Goal: Information Seeking & Learning: Learn about a topic

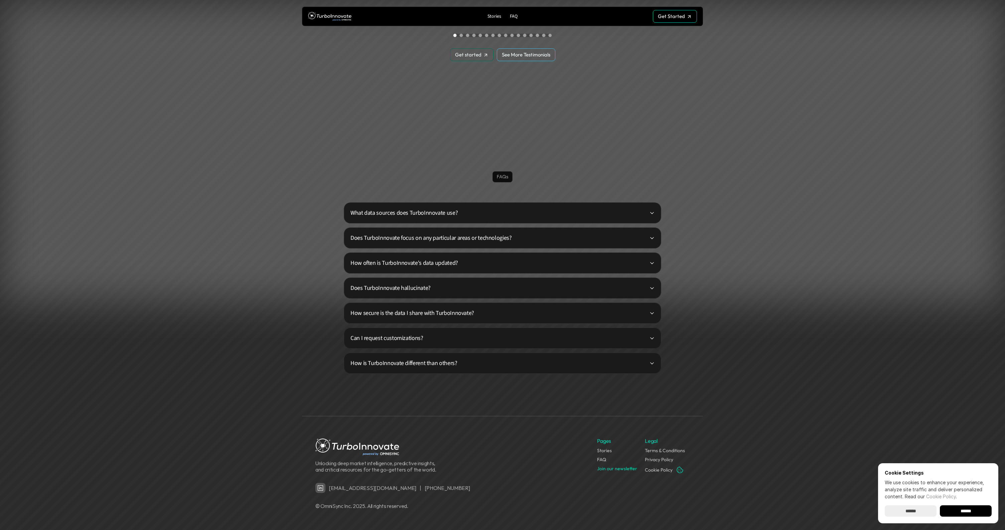
scroll to position [1574, 0]
click at [430, 209] on p "What data sources does TurboInnovate use?" at bounding box center [499, 212] width 299 height 9
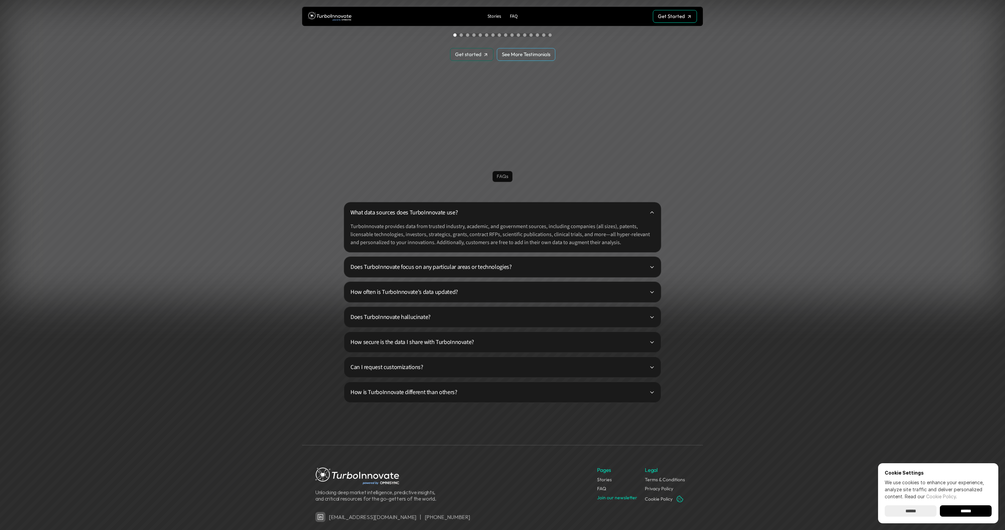
click at [428, 264] on p "Does TurboInnovate focus on any particular areas or technologies?" at bounding box center [499, 267] width 299 height 9
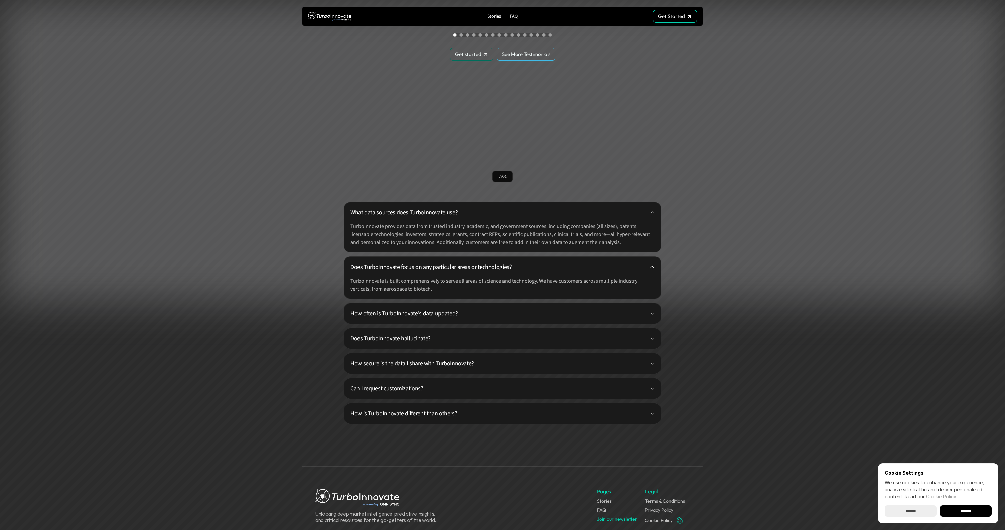
click at [402, 316] on p "How often is TurboInnovate's data updated?" at bounding box center [499, 313] width 299 height 9
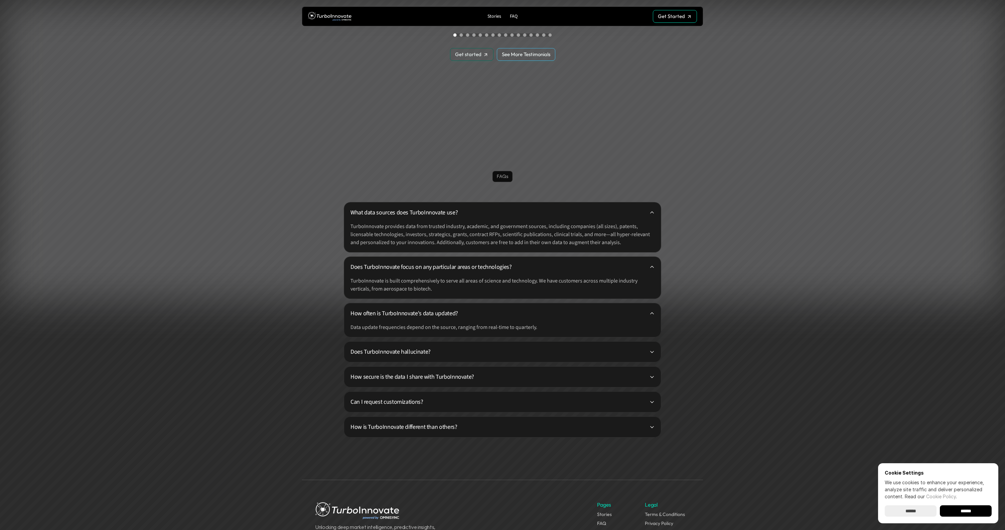
click at [409, 355] on p "Does TurboInnovate hallucinate?" at bounding box center [499, 351] width 299 height 9
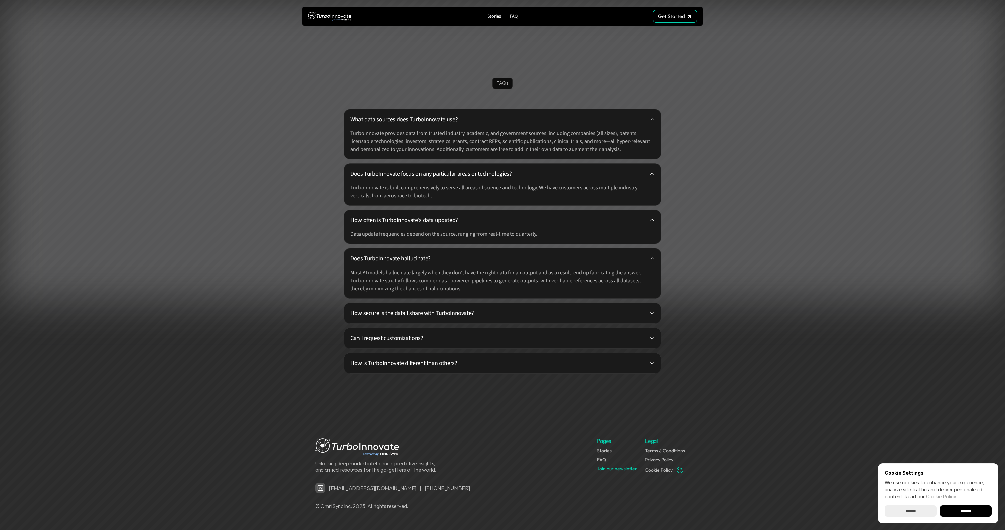
scroll to position [1668, 0]
click at [434, 314] on p "How secure is the data I share with TurboInnovate?" at bounding box center [499, 312] width 299 height 9
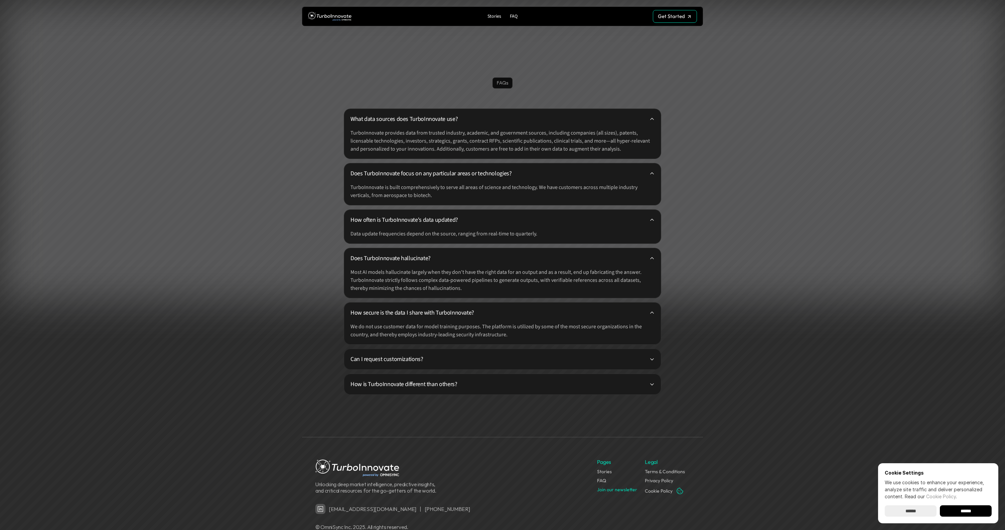
click at [397, 358] on p "Can I request customizations?" at bounding box center [499, 359] width 299 height 9
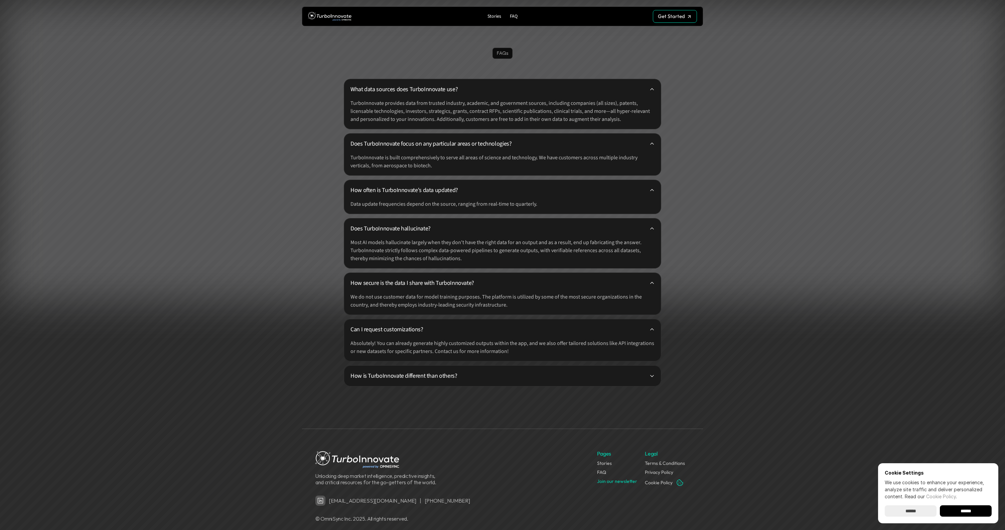
scroll to position [1698, 0]
click at [453, 375] on p "How is TurboInnovate different than others?" at bounding box center [499, 375] width 299 height 9
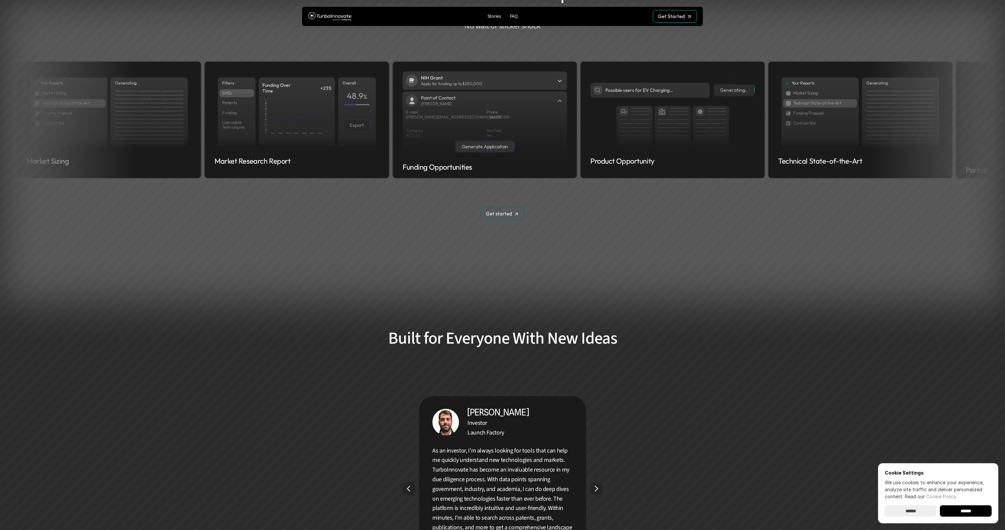
scroll to position [991, 0]
